Goal: Register for event/course

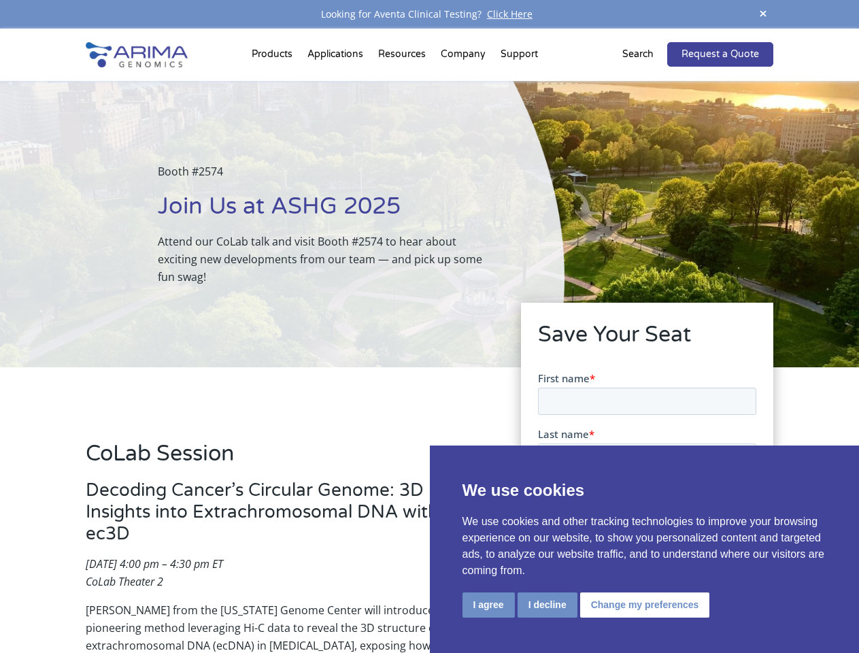
click at [429, 327] on div "Booth #2574 Join Us at ASHG 2025 Attend our CoLab talk and visit Booth #2574 to…" at bounding box center [282, 224] width 565 height 286
click at [488, 605] on button "I agree" at bounding box center [489, 605] width 52 height 25
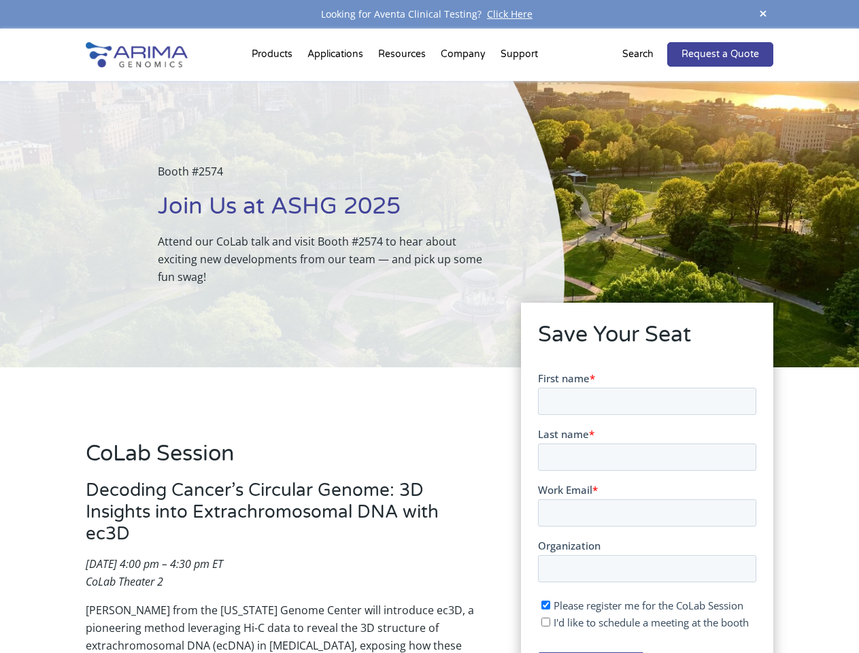
click at [546, 622] on input "I'd like to schedule a meeting at the booth" at bounding box center [545, 621] width 9 height 9
click at [642, 622] on span "I'd like to schedule a meeting at the booth" at bounding box center [650, 622] width 195 height 14
click at [550, 622] on input "I'd like to schedule a meeting at the booth" at bounding box center [545, 621] width 9 height 9
checkbox input "false"
click at [763, 14] on span at bounding box center [763, 14] width 20 height 18
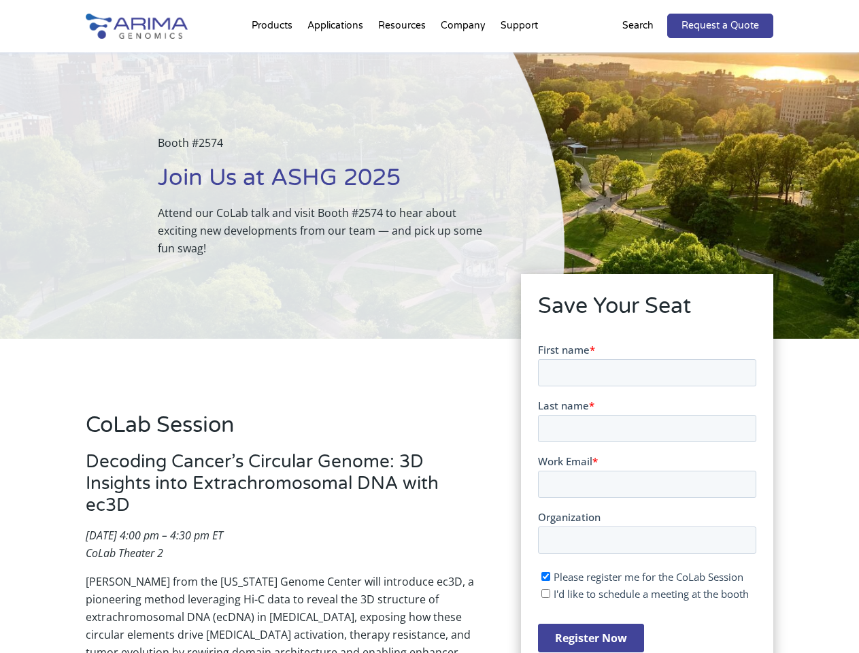
click at [274, 57] on div "Booth #2574 Join Us at ASHG 2025 Attend our CoLab talk and visit Booth #2574 to…" at bounding box center [282, 195] width 565 height 286
click at [403, 57] on div "Booth #2574 Join Us at ASHG 2025 Attend our CoLab talk and visit Booth #2574 to…" at bounding box center [282, 195] width 565 height 286
click at [464, 57] on div "Booth #2574 Join Us at ASHG 2025 Attend our CoLab talk and visit Booth #2574 to…" at bounding box center [282, 195] width 565 height 286
click at [519, 57] on div "Booth #2574 Join Us at ASHG 2025 Attend our CoLab talk and visit Booth #2574 to…" at bounding box center [282, 195] width 565 height 286
